Goal: Check status: Check status

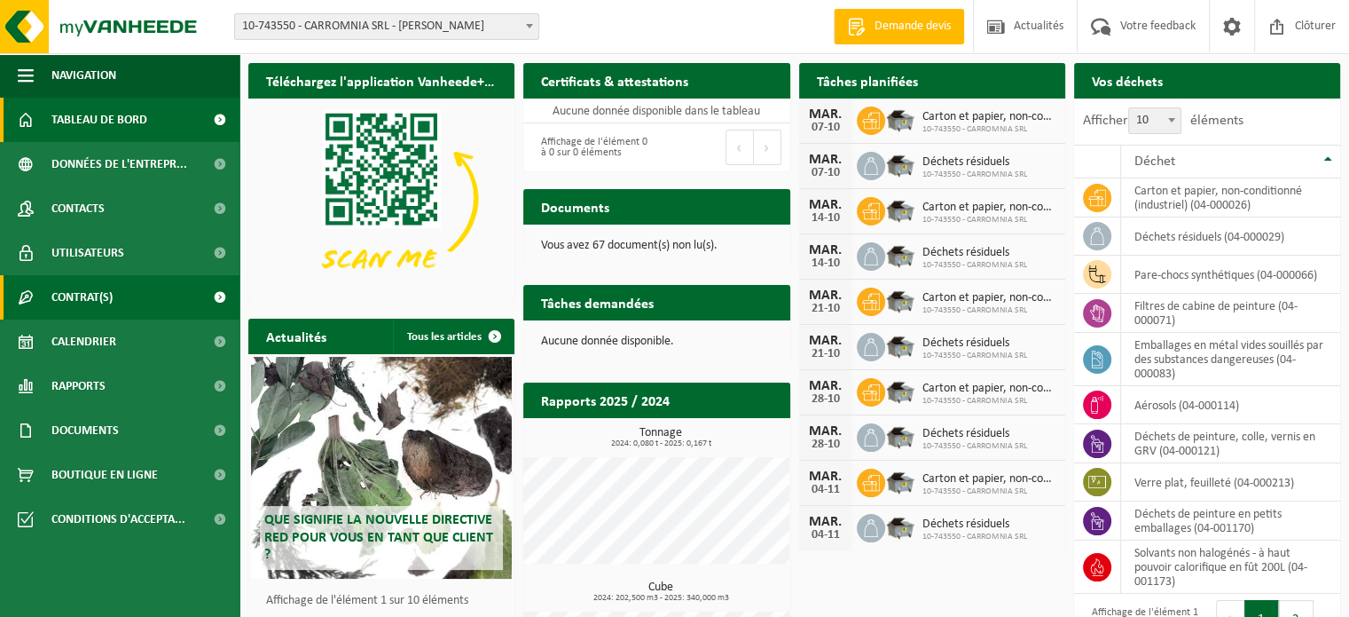
click at [80, 297] on span "Contrat(s)" at bounding box center [81, 297] width 61 height 44
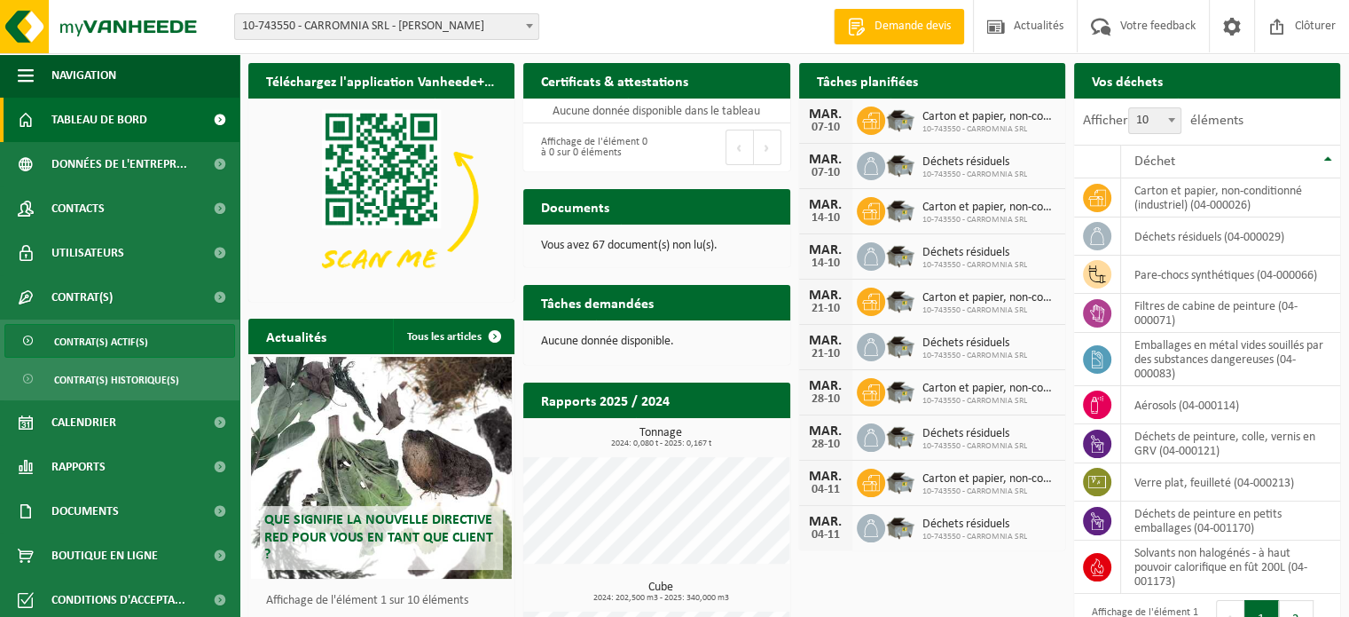
click at [85, 336] on span "Contrat(s) actif(s)" at bounding box center [101, 342] width 94 height 34
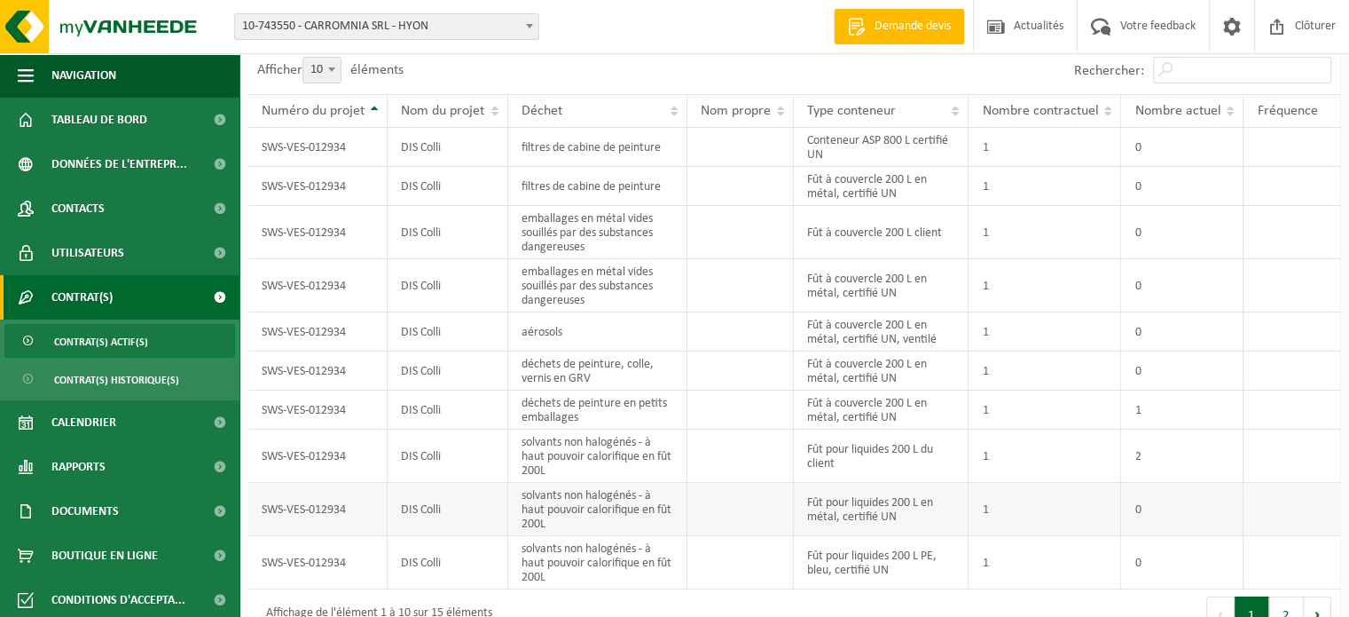
scroll to position [78, 0]
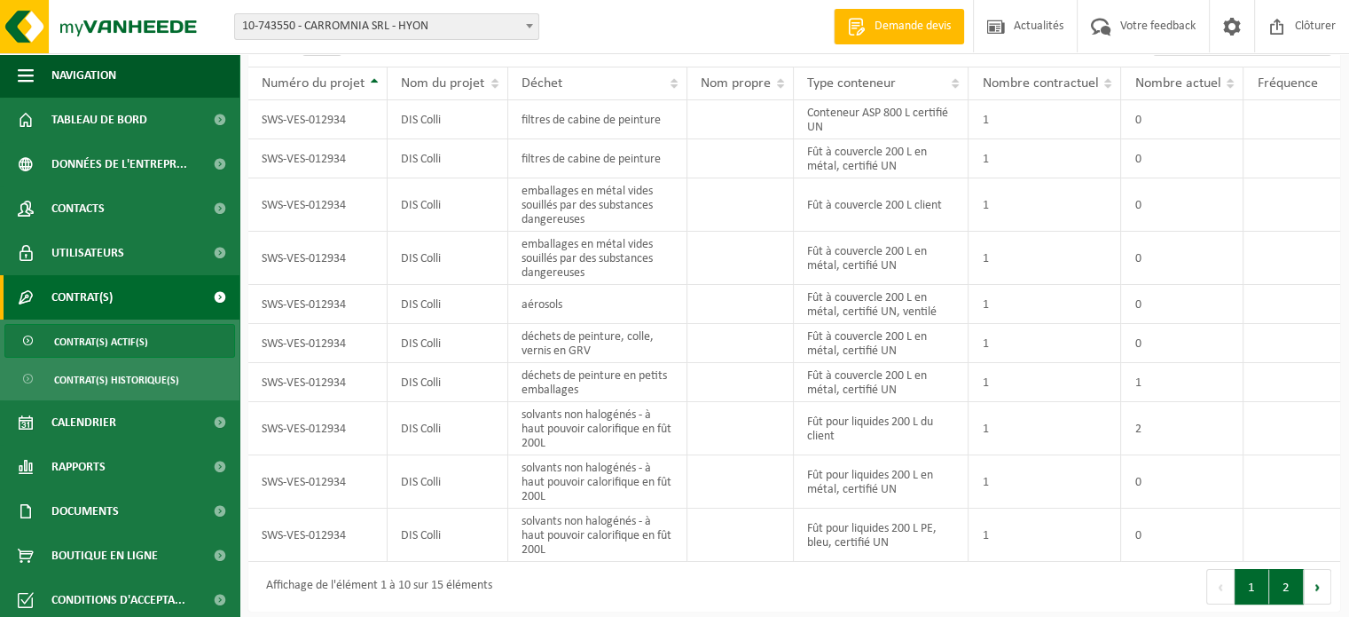
click at [1285, 587] on button "2" at bounding box center [1287, 586] width 35 height 35
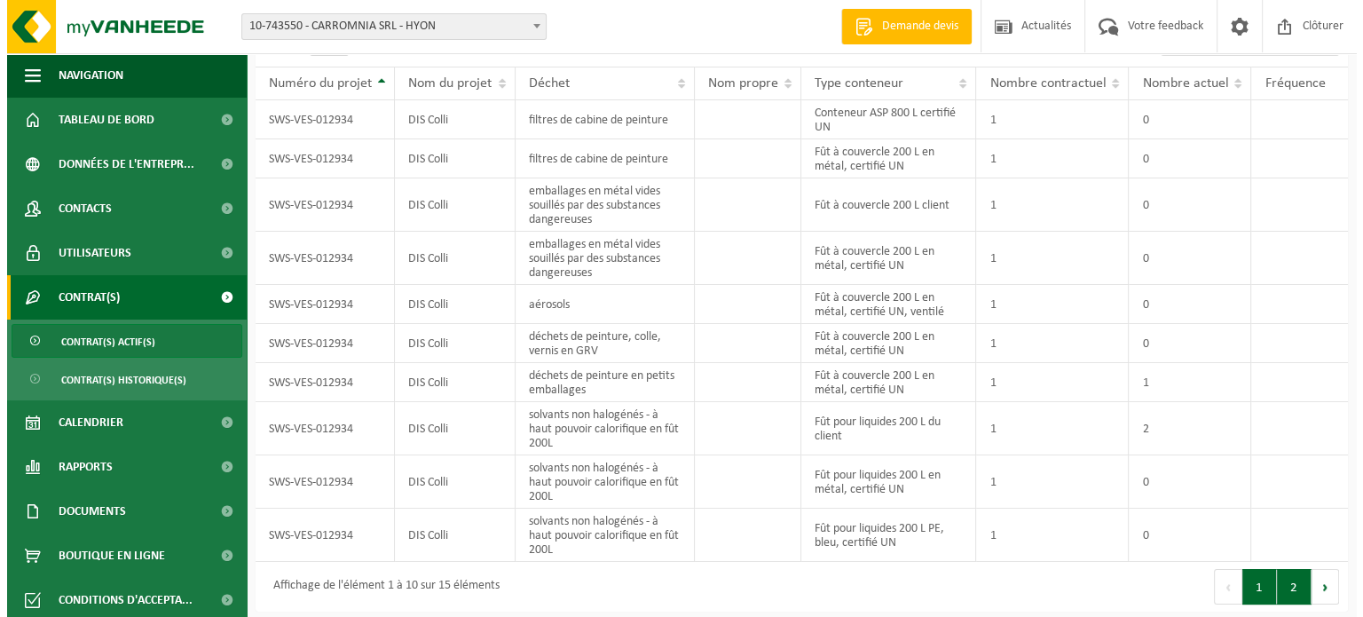
scroll to position [0, 0]
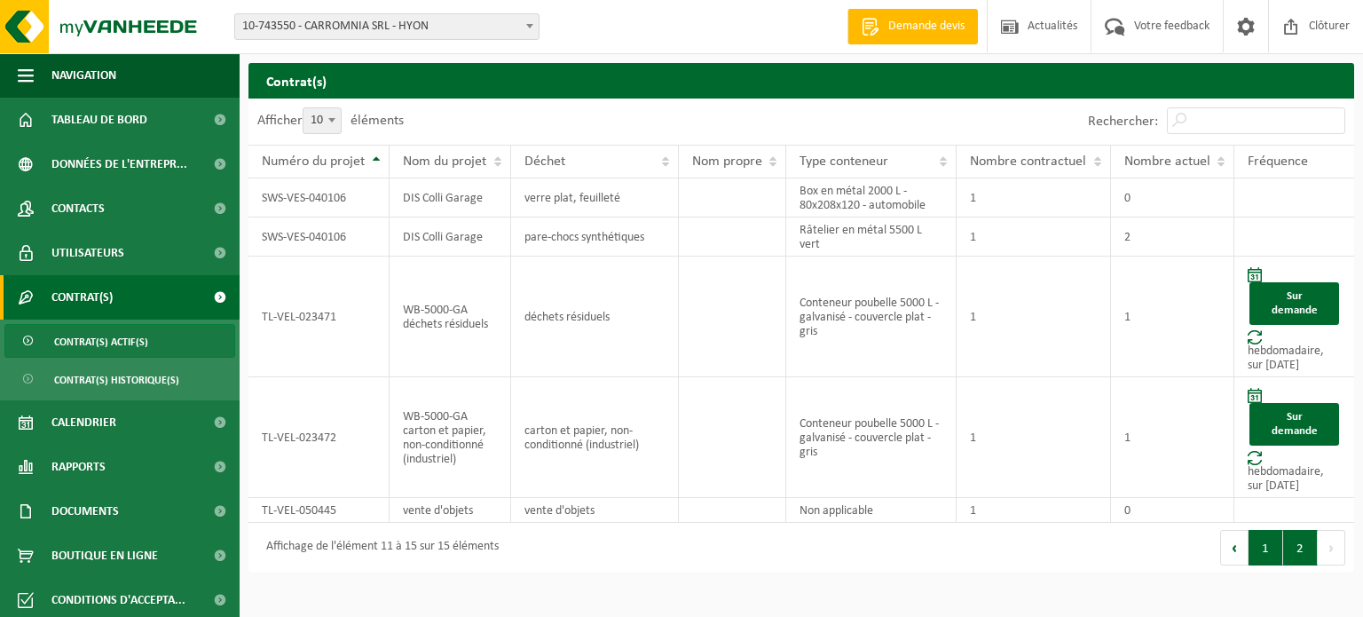
click at [1266, 541] on button "1" at bounding box center [1265, 547] width 35 height 35
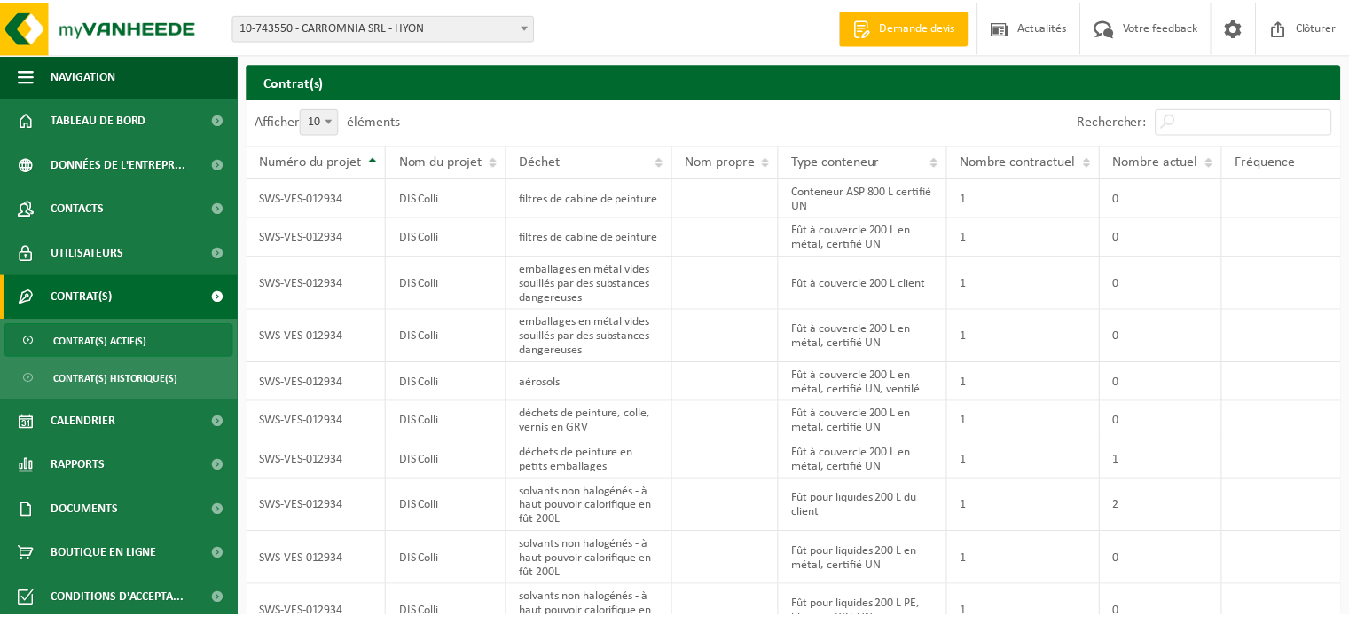
scroll to position [78, 0]
